Goal: Task Accomplishment & Management: Use online tool/utility

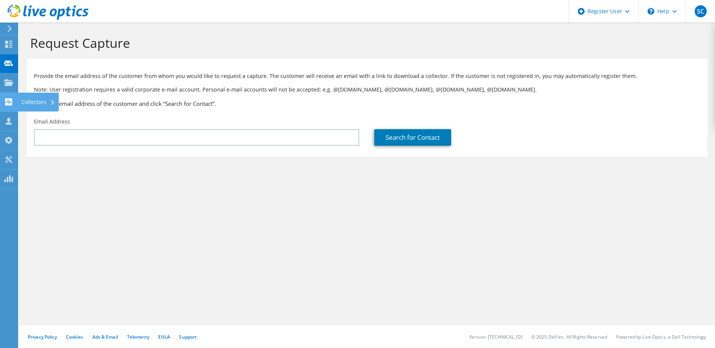
drag, startPoint x: 0, startPoint y: 0, endPoint x: 7, endPoint y: 103, distance: 102.8
click at [7, 103] on icon at bounding box center [8, 101] width 9 height 7
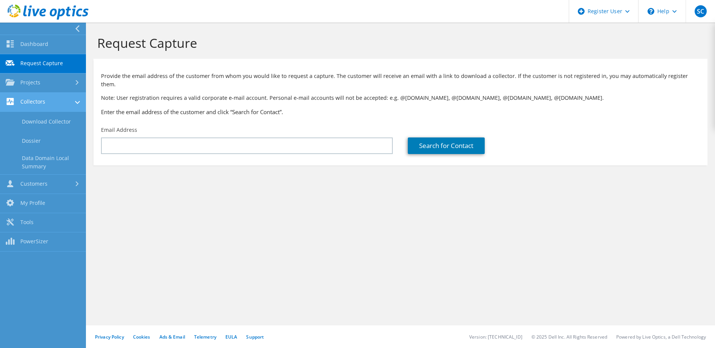
click at [45, 105] on link "Collectors" at bounding box center [43, 102] width 86 height 19
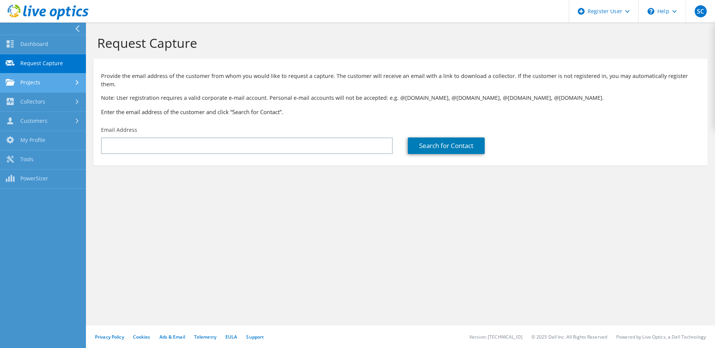
click at [38, 87] on link "Projects" at bounding box center [43, 83] width 86 height 19
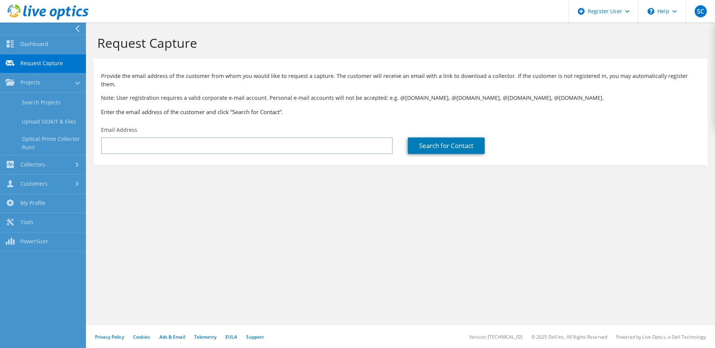
click at [38, 35] on div "Dashboard Request Capture Projects Search Projects Upload SIOKIT & Files Optica…" at bounding box center [43, 143] width 86 height 217
click at [44, 48] on link "Dashboard" at bounding box center [43, 44] width 86 height 19
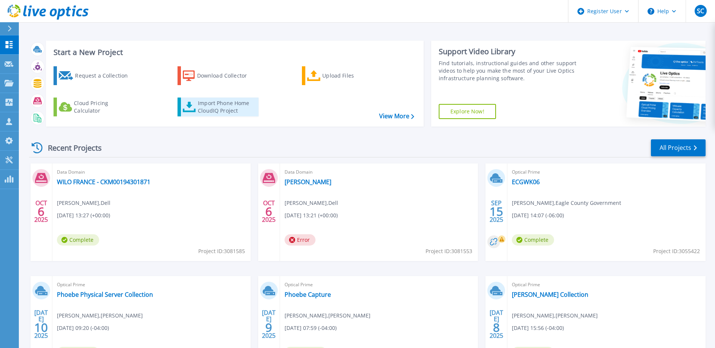
click at [197, 111] on link "Import Phone Home CloudIQ Project" at bounding box center [218, 107] width 81 height 19
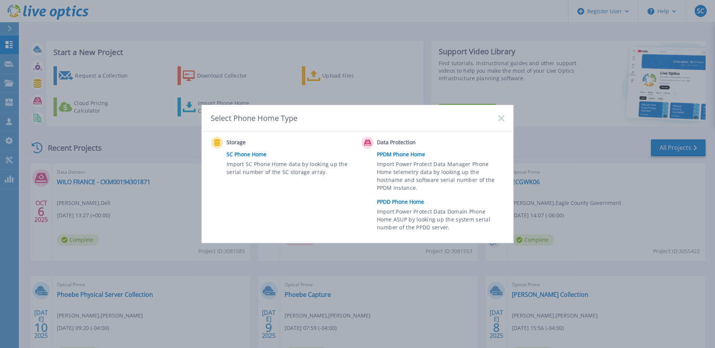
click at [408, 200] on link "PPDD Phone Home" at bounding box center [442, 202] width 131 height 11
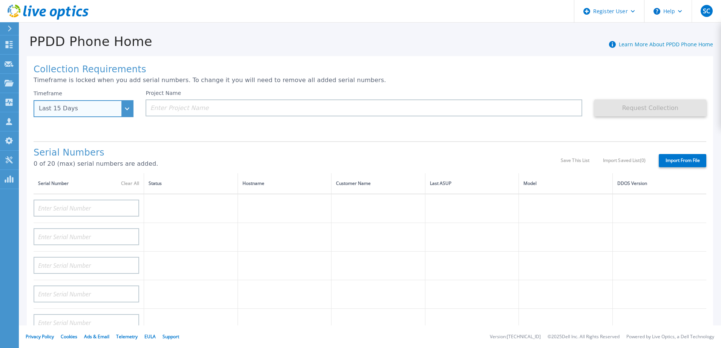
click at [122, 115] on div "Last 15 Days" at bounding box center [84, 108] width 100 height 17
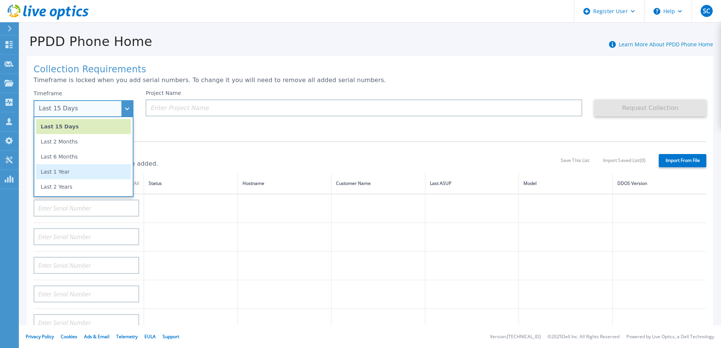
click at [103, 174] on li "Last 1 Year" at bounding box center [83, 171] width 95 height 15
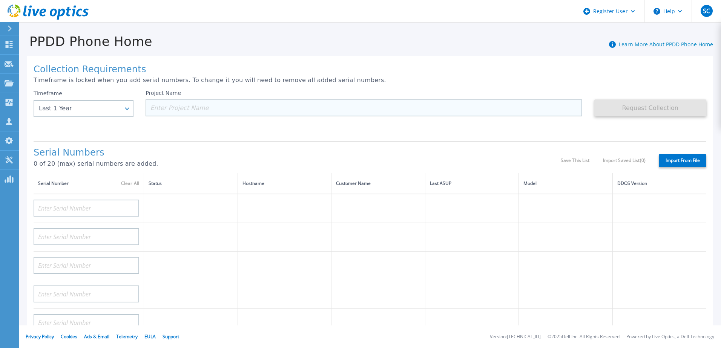
click at [213, 114] on input at bounding box center [364, 108] width 436 height 17
click at [228, 114] on input at bounding box center [364, 108] width 436 height 17
paste input "CKM00183501564"
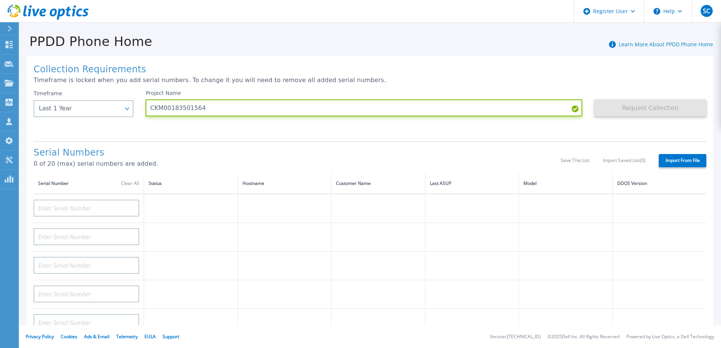
type input "CKM00183501564"
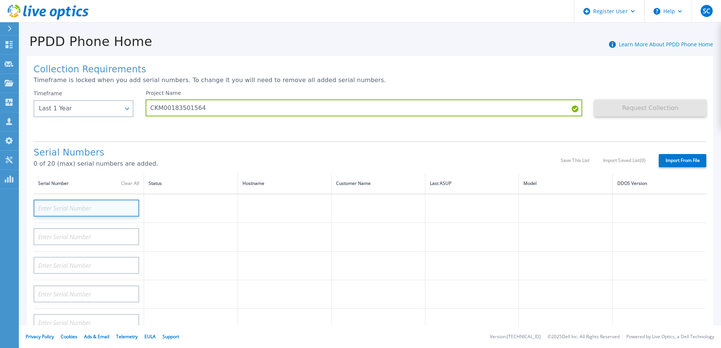
click at [101, 207] on input at bounding box center [87, 208] width 106 height 17
paste input "CKM00183501564"
type input "CKM00183501564"
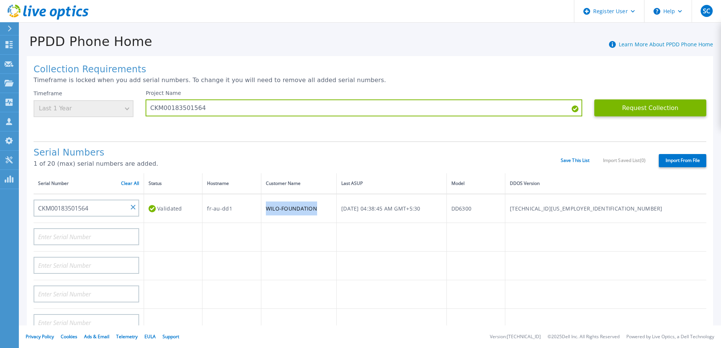
drag, startPoint x: 288, startPoint y: 206, endPoint x: 340, endPoint y: 212, distance: 52.7
click at [336, 212] on td "WILO-FOUNDATION" at bounding box center [298, 208] width 75 height 29
copy td "WILO-FOUNDATION"
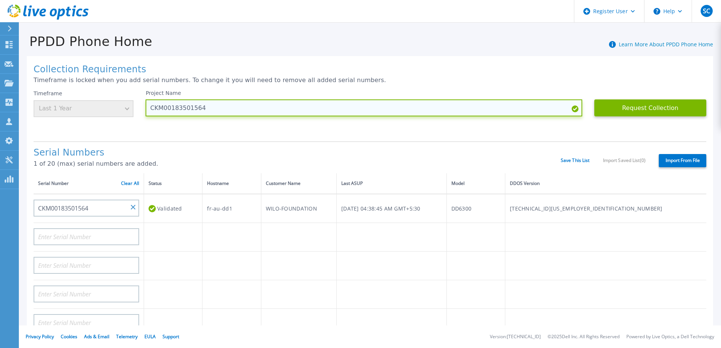
click at [150, 108] on input "CKM00183501564" at bounding box center [364, 108] width 436 height 17
paste input "WILO-FOUNDATION"
click at [204, 108] on input "WILO-FOUNDATION - CKM00183501564" at bounding box center [364, 108] width 436 height 17
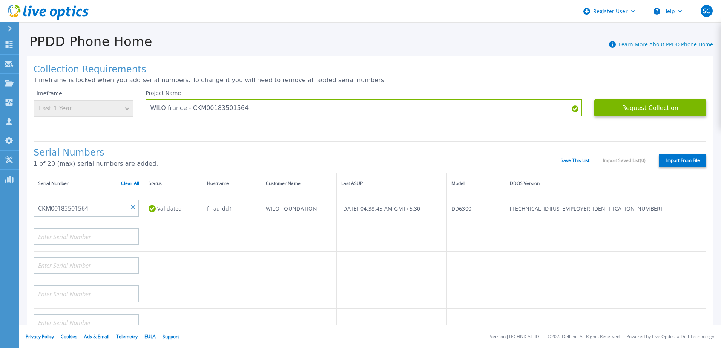
click at [277, 158] on h1 "Serial Numbers" at bounding box center [297, 153] width 527 height 11
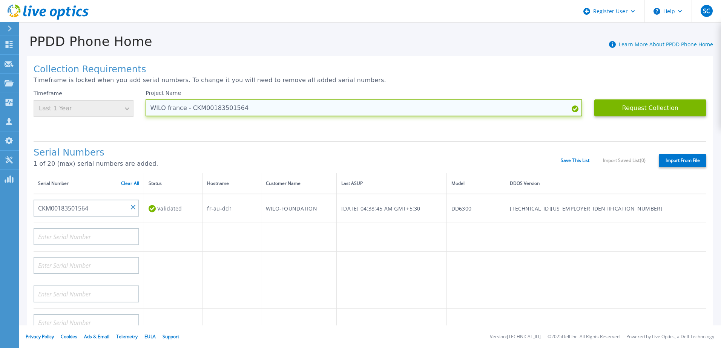
click at [167, 112] on input "WILO france - CKM00183501564" at bounding box center [364, 108] width 436 height 17
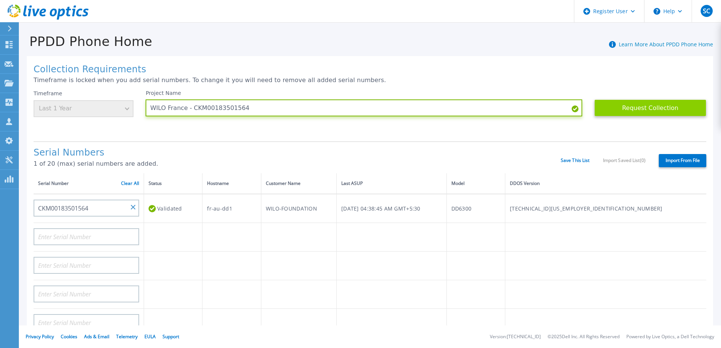
type input "WILO France - CKM00183501564"
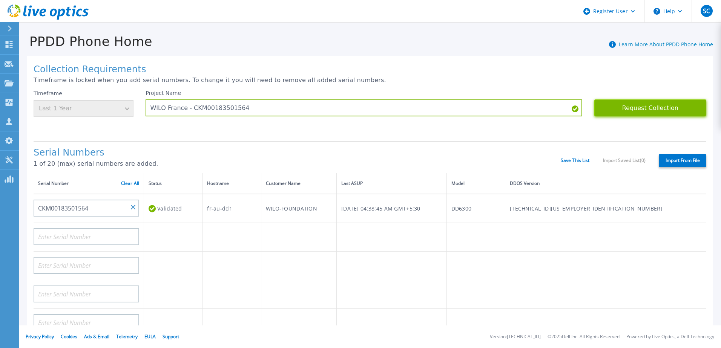
click at [628, 105] on button "Request Collection" at bounding box center [650, 108] width 112 height 17
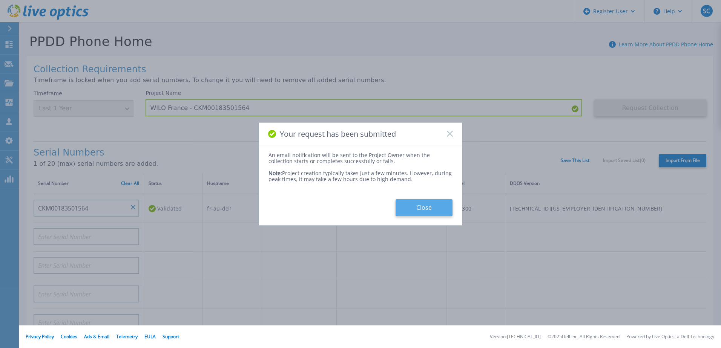
click at [408, 214] on button "Close" at bounding box center [424, 208] width 57 height 17
